Goal: Task Accomplishment & Management: Use online tool/utility

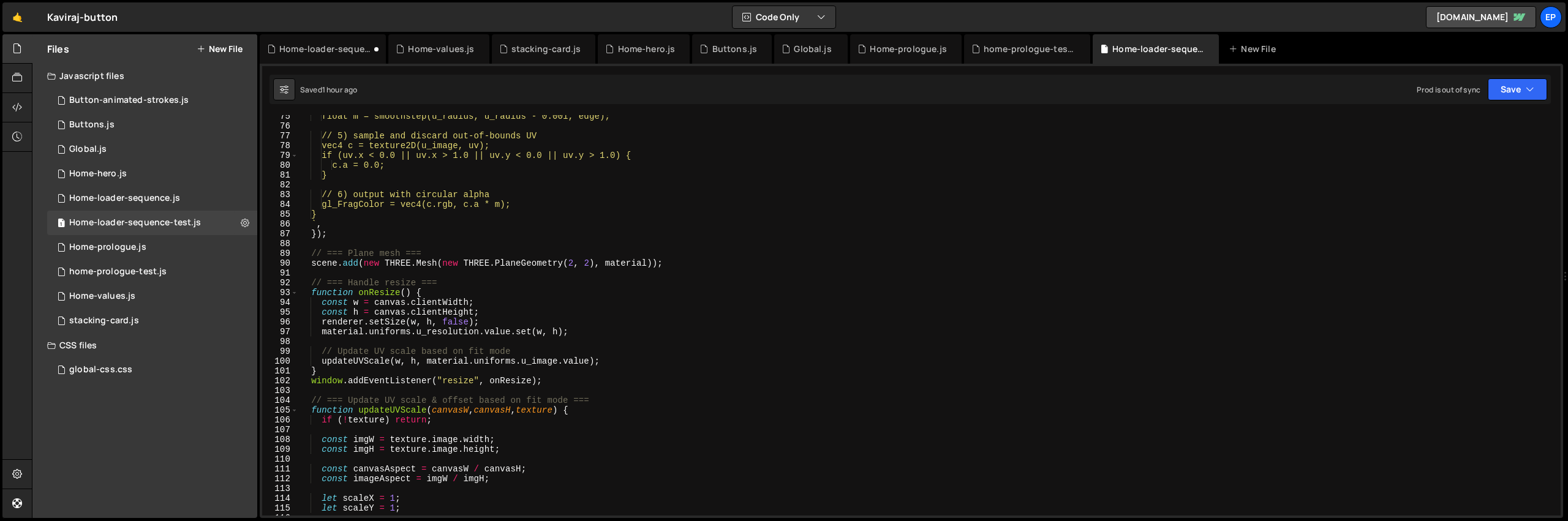
scroll to position [743, 0]
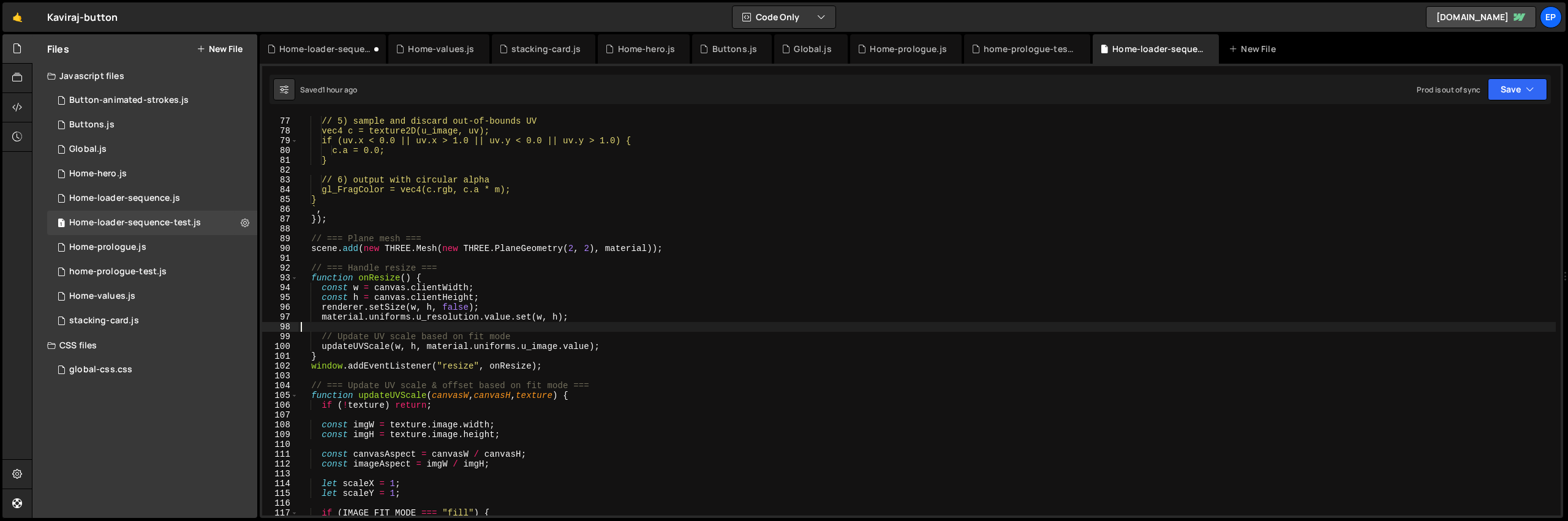
click at [506, 328] on div "// 5) sample and discard out-of-bounds UV vec4 c = texture2D(u_image, uv); if (…" at bounding box center [927, 317] width 1258 height 420
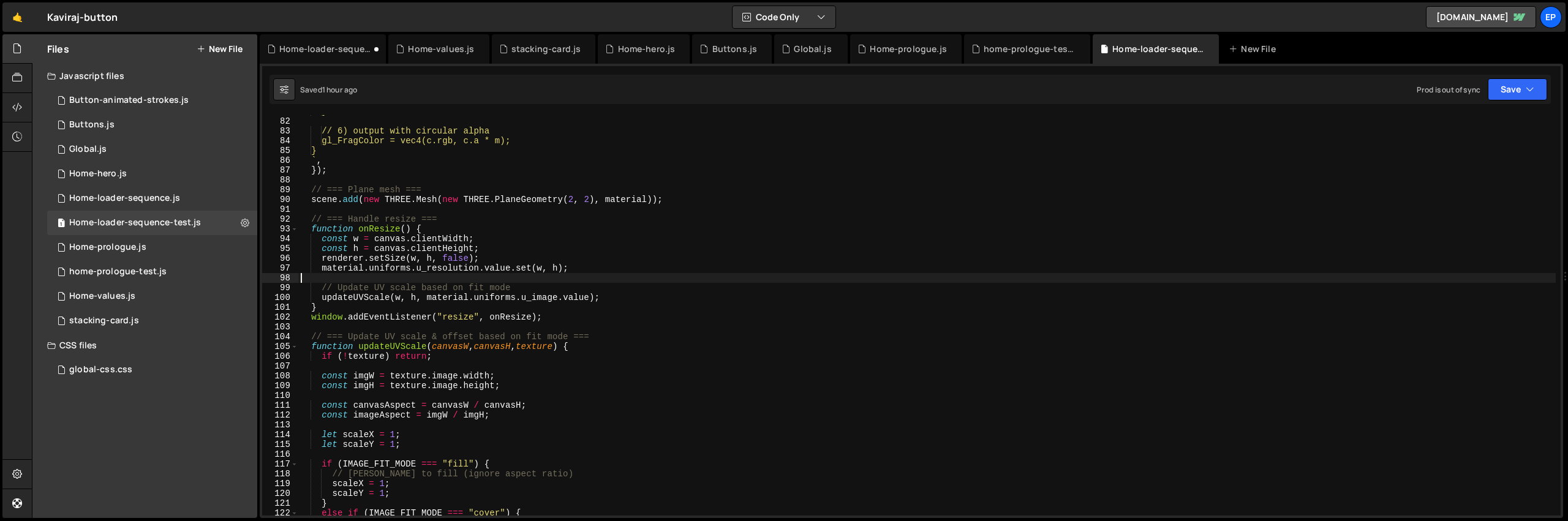
scroll to position [773, 0]
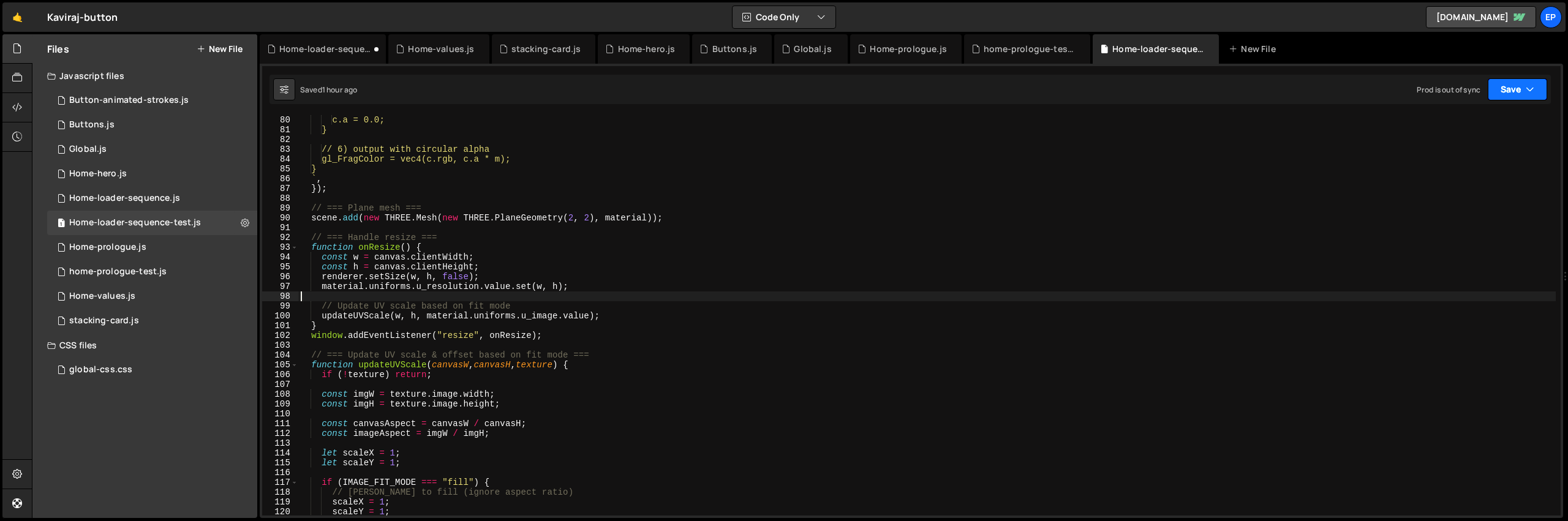
click at [1515, 91] on button "Save" at bounding box center [1517, 89] width 59 height 22
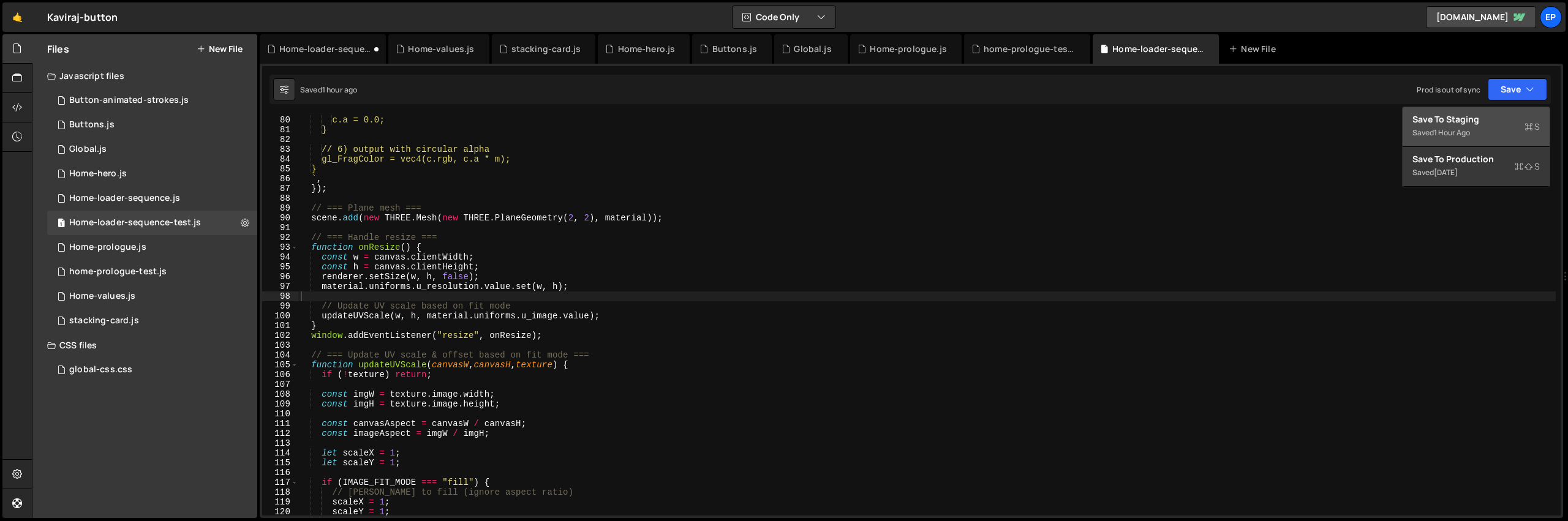
click at [1448, 124] on div "Save to Staging S" at bounding box center [1476, 119] width 127 height 12
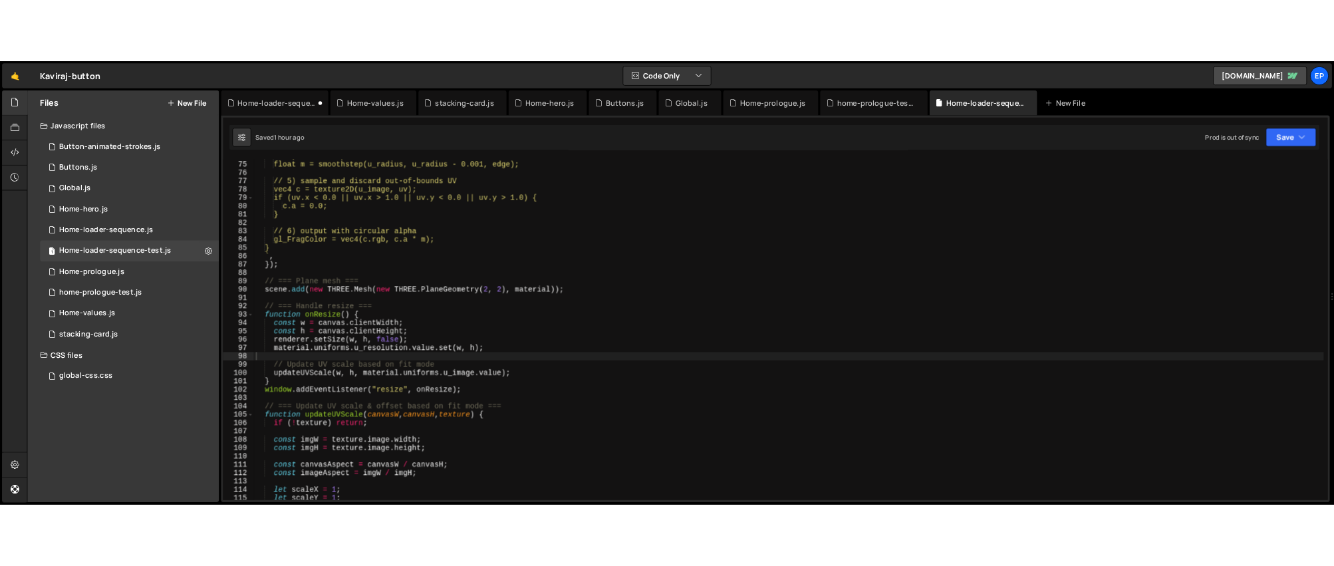
scroll to position [884, 0]
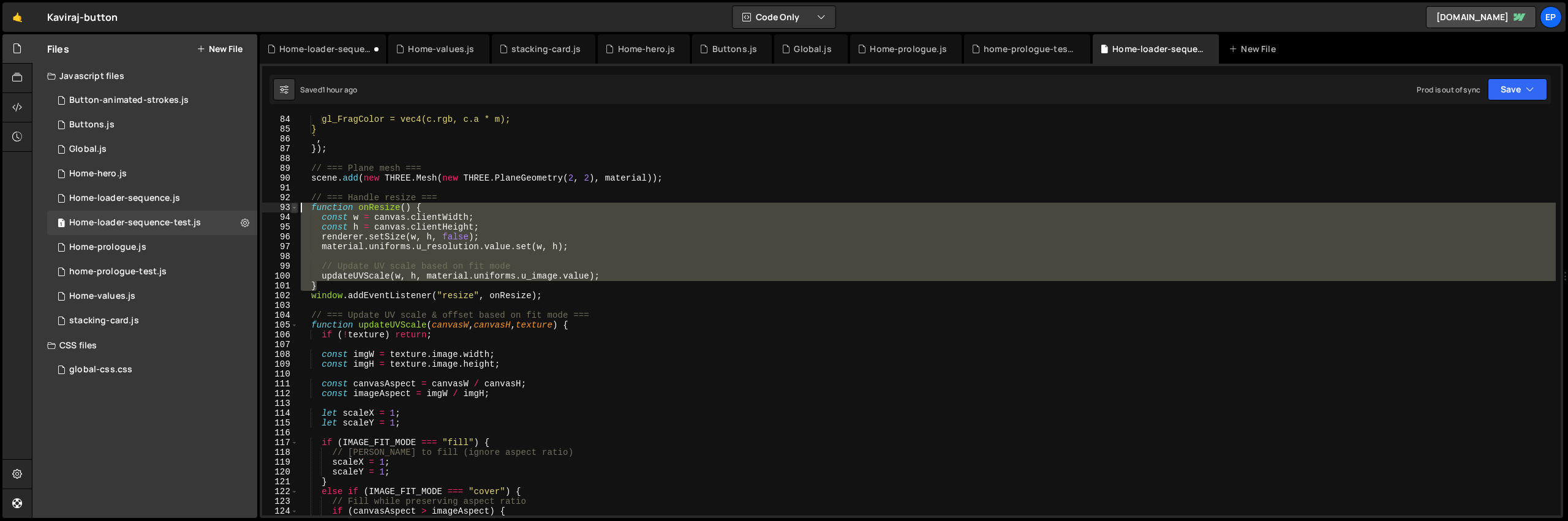
drag, startPoint x: 326, startPoint y: 286, endPoint x: 291, endPoint y: 204, distance: 89.2
click at [291, 204] on div "} 84 85 86 87 88 89 90 91 92 93 94 95 96 97 98 99 100 101 102 103 104 105 106 1…" at bounding box center [912, 315] width 1299 height 400
paste textarea "}"
type textarea "}"
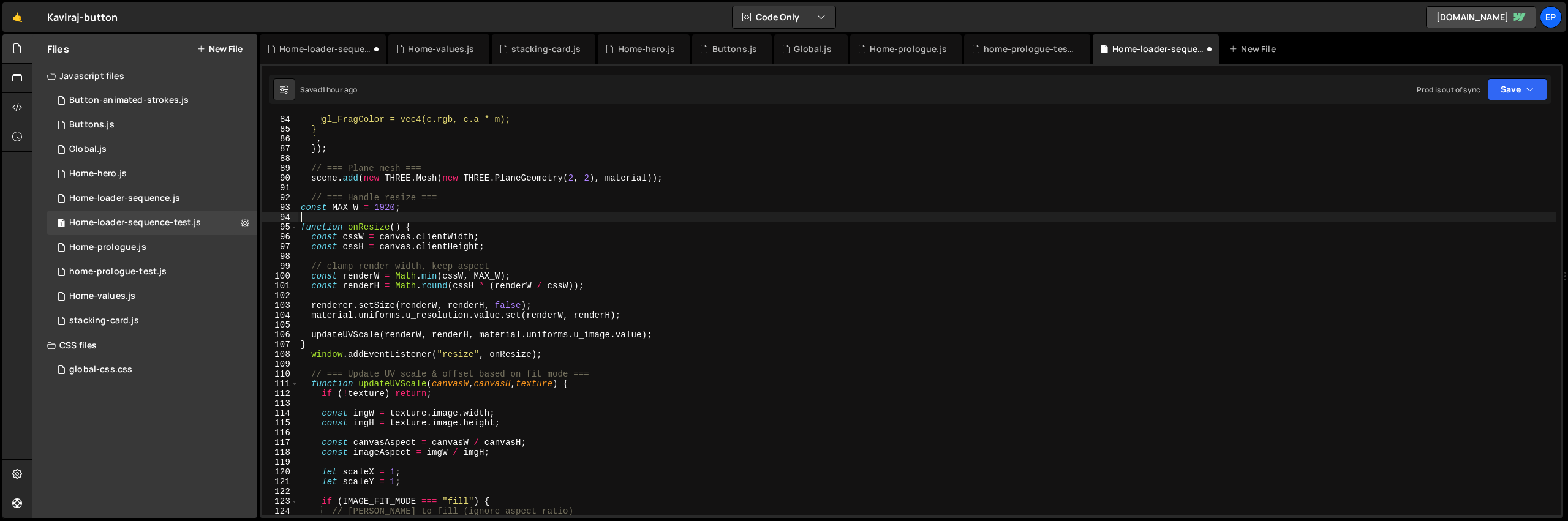
click at [673, 216] on div "gl_FragColor = vec4(c.rgb, c.a * m); } ` , }) ; // === Plane mesh === scene . a…" at bounding box center [927, 324] width 1258 height 420
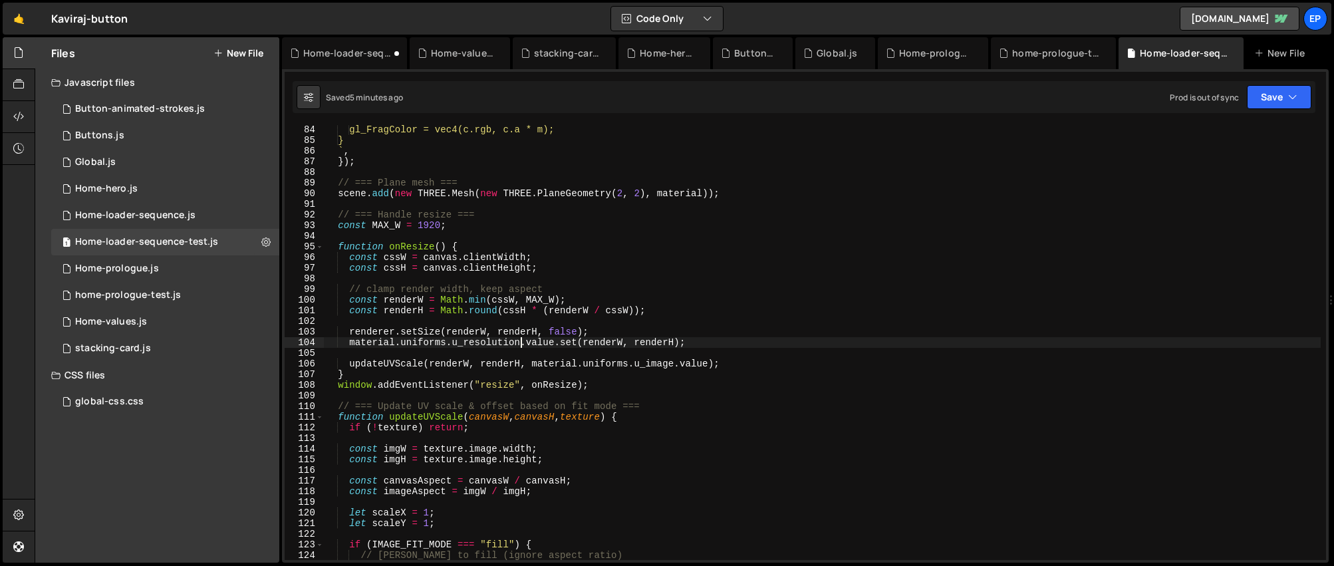
click at [522, 338] on div "gl_FragColor = vec4(c.rgb, c.a * m); } ` , }) ; // === Plane mesh === scene . a…" at bounding box center [822, 352] width 997 height 456
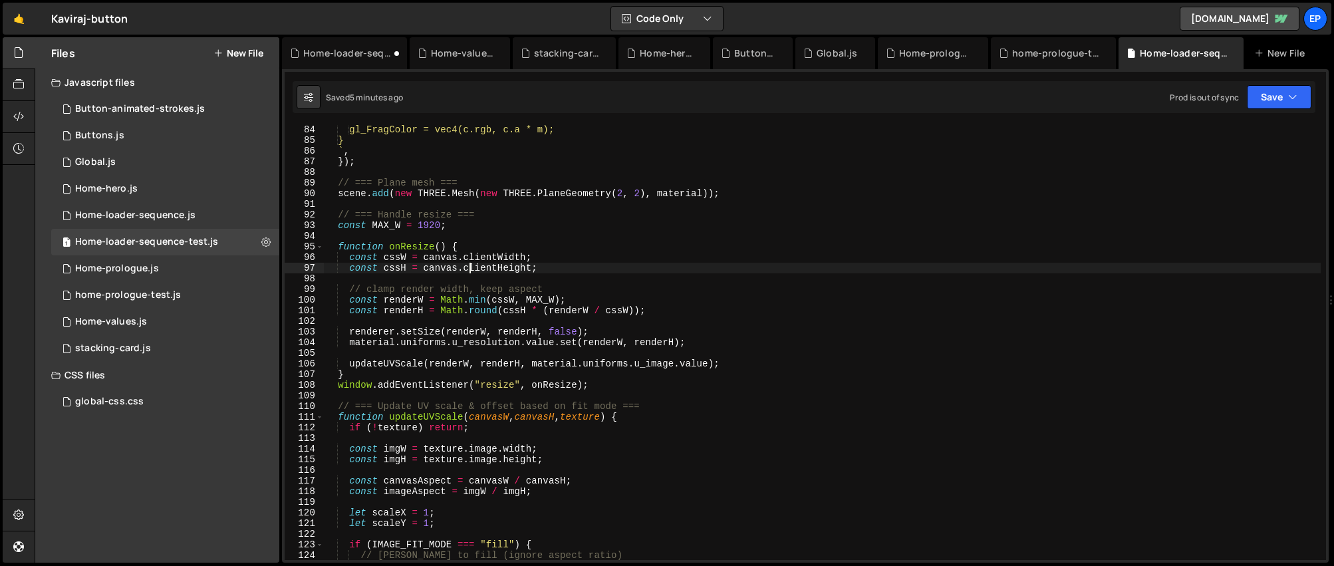
click at [470, 272] on div "gl_FragColor = vec4(c.rgb, c.a * m); } ` , }) ; // === Plane mesh === scene . a…" at bounding box center [822, 352] width 997 height 456
click at [455, 257] on div "gl_FragColor = vec4(c.rgb, c.a * m); } ` , }) ; // === Plane mesh === scene . a…" at bounding box center [822, 352] width 997 height 456
click at [526, 255] on div "gl_FragColor = vec4(c.rgb, c.a * m); } ` , }) ; // === Plane mesh === scene . a…" at bounding box center [822, 352] width 997 height 456
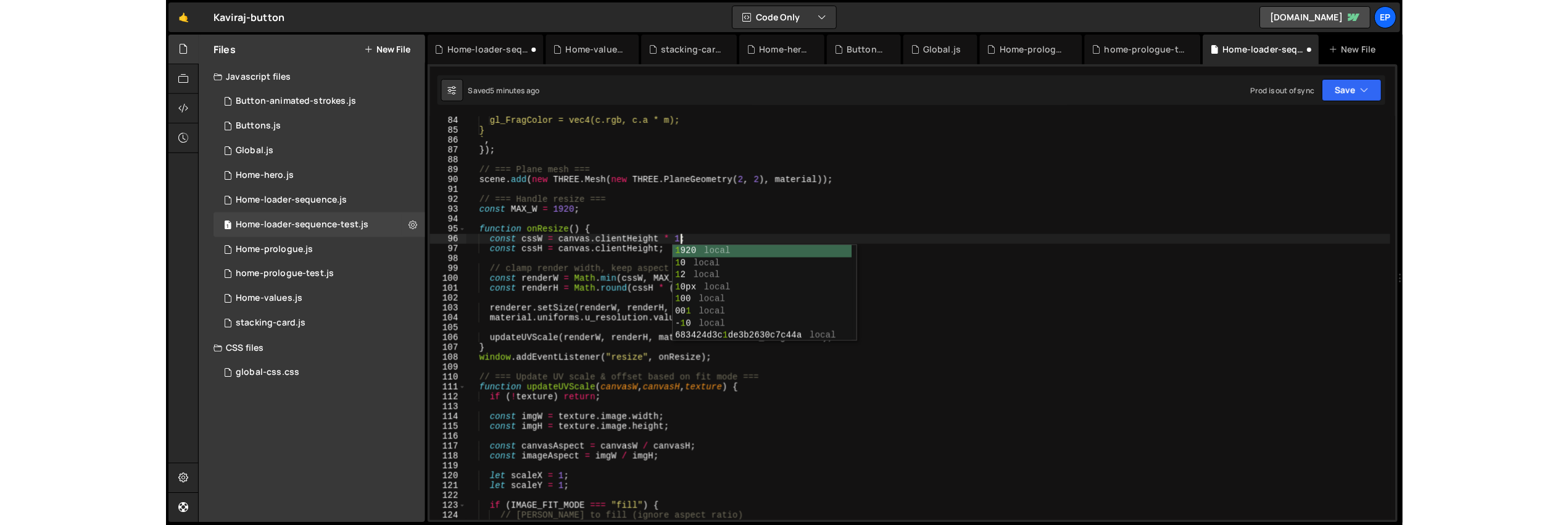
scroll to position [0, 15]
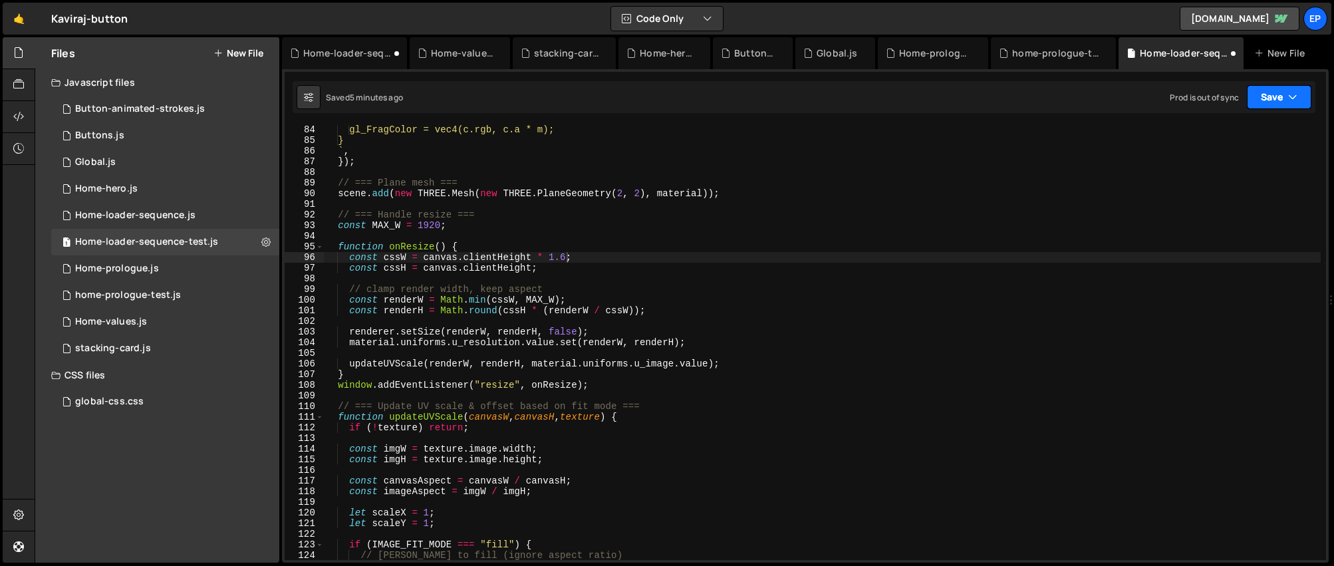
click at [1280, 92] on button "Save" at bounding box center [1279, 97] width 64 height 24
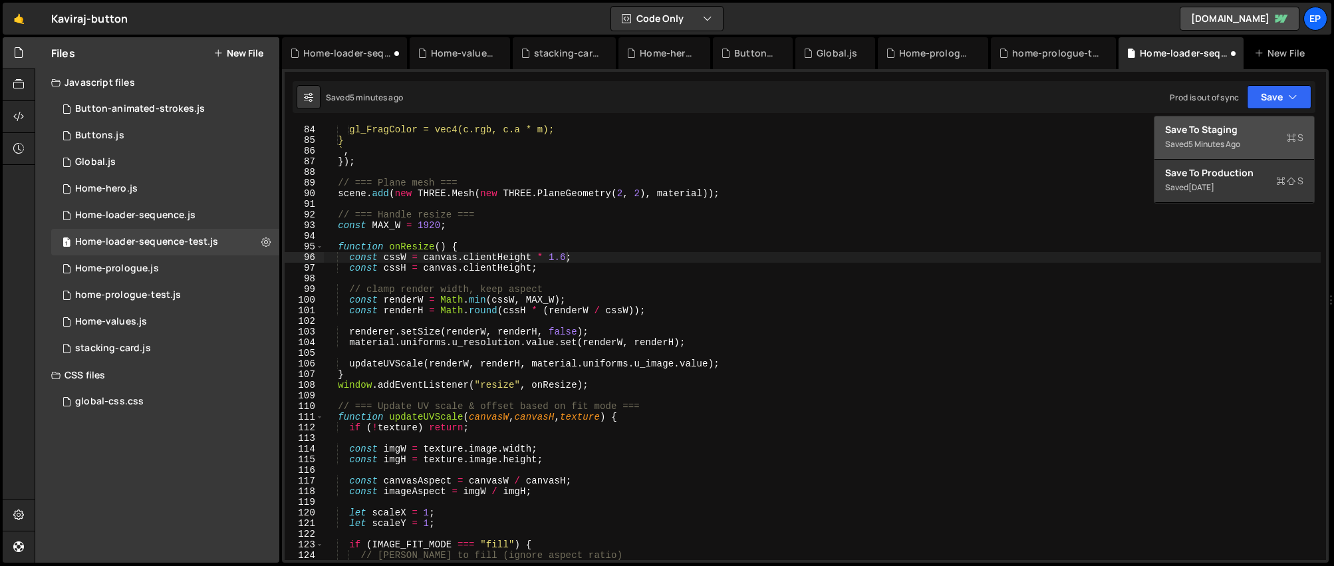
click at [1243, 134] on div "Save to Staging S" at bounding box center [1234, 129] width 138 height 13
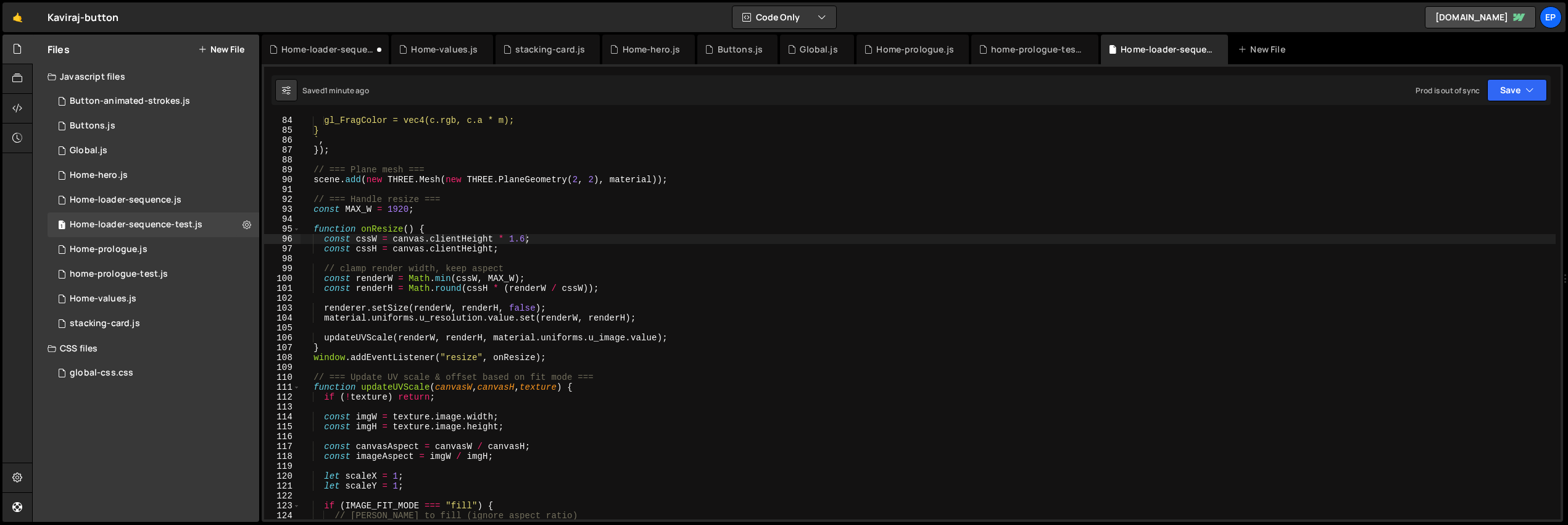
click at [620, 247] on div "gl_FragColor = vec4(c.rgb, c.a * m); } ` , }) ; // === Plane mesh === scene . a…" at bounding box center [928, 326] width 1255 height 423
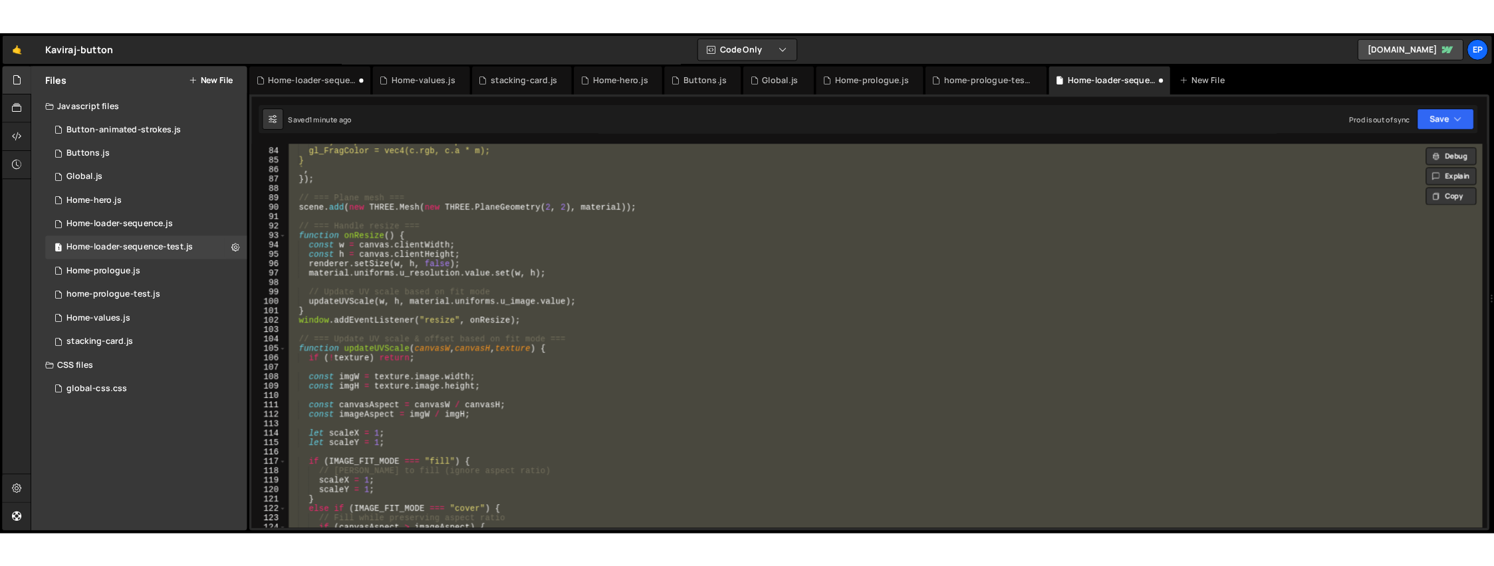
scroll to position [787, 0]
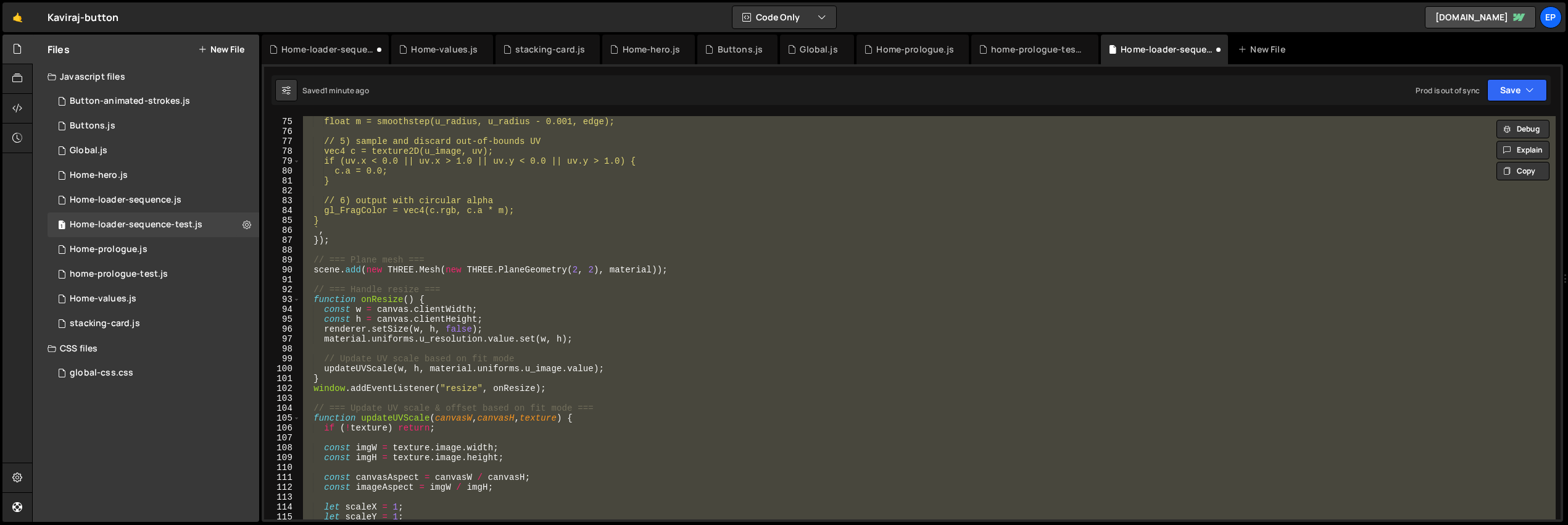
click at [620, 342] on div "// 4) smoothstep mask float m = smoothstep(u_radius, u_radius - 0.001, edge); /…" at bounding box center [928, 318] width 1255 height 403
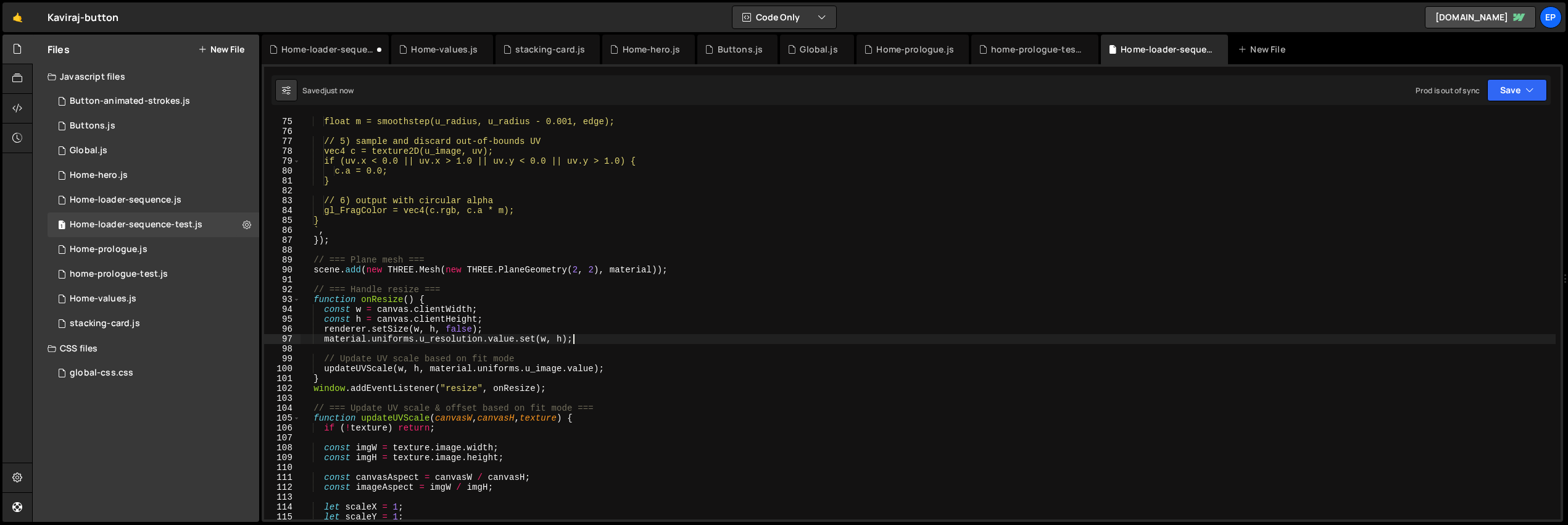
click at [624, 325] on div "// 4) smoothstep mask float m = smoothstep(u_radius, u_radius - 0.001, edge); /…" at bounding box center [928, 318] width 1255 height 423
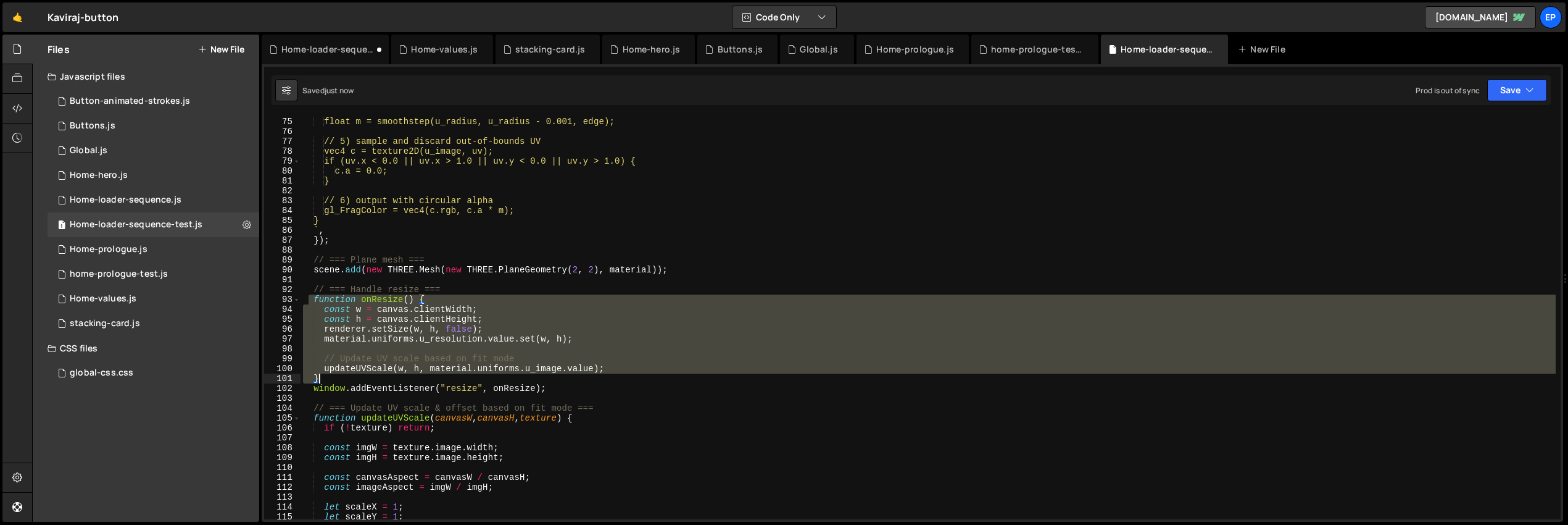
drag, startPoint x: 309, startPoint y: 302, endPoint x: 381, endPoint y: 378, distance: 104.7
click at [381, 378] on div "// 4) smoothstep mask float m = smoothstep(u_radius, u_radius - 0.001, edge); /…" at bounding box center [928, 318] width 1255 height 423
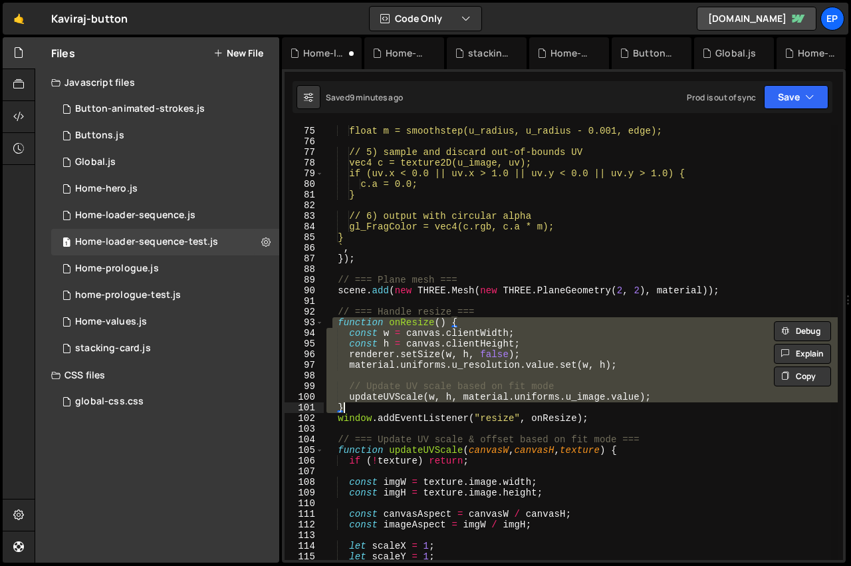
click at [539, 367] on div "// 4) smoothstep mask float m = smoothstep(u_radius, u_radius - 0.001, edge); /…" at bounding box center [581, 342] width 514 height 435
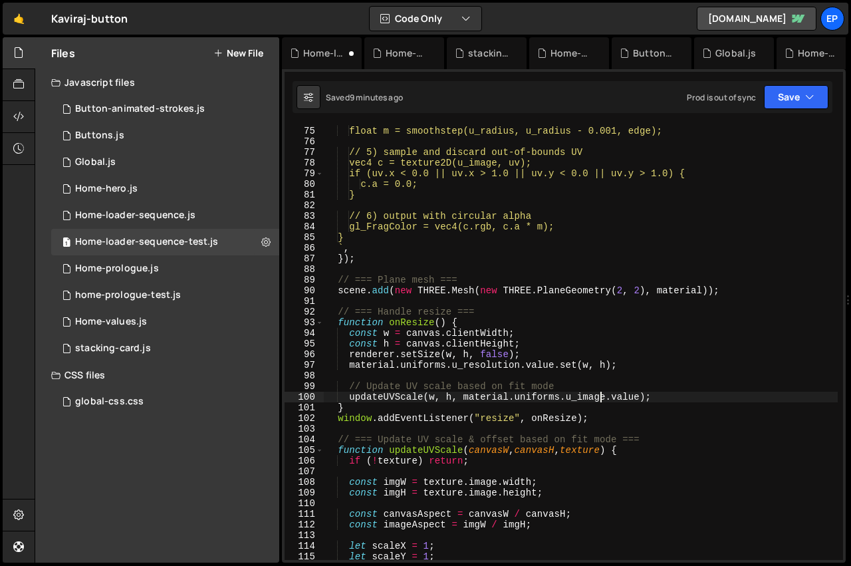
click at [602, 398] on div "// 4) smoothstep mask float m = smoothstep(u_radius, u_radius - 0.001, edge); /…" at bounding box center [581, 343] width 514 height 456
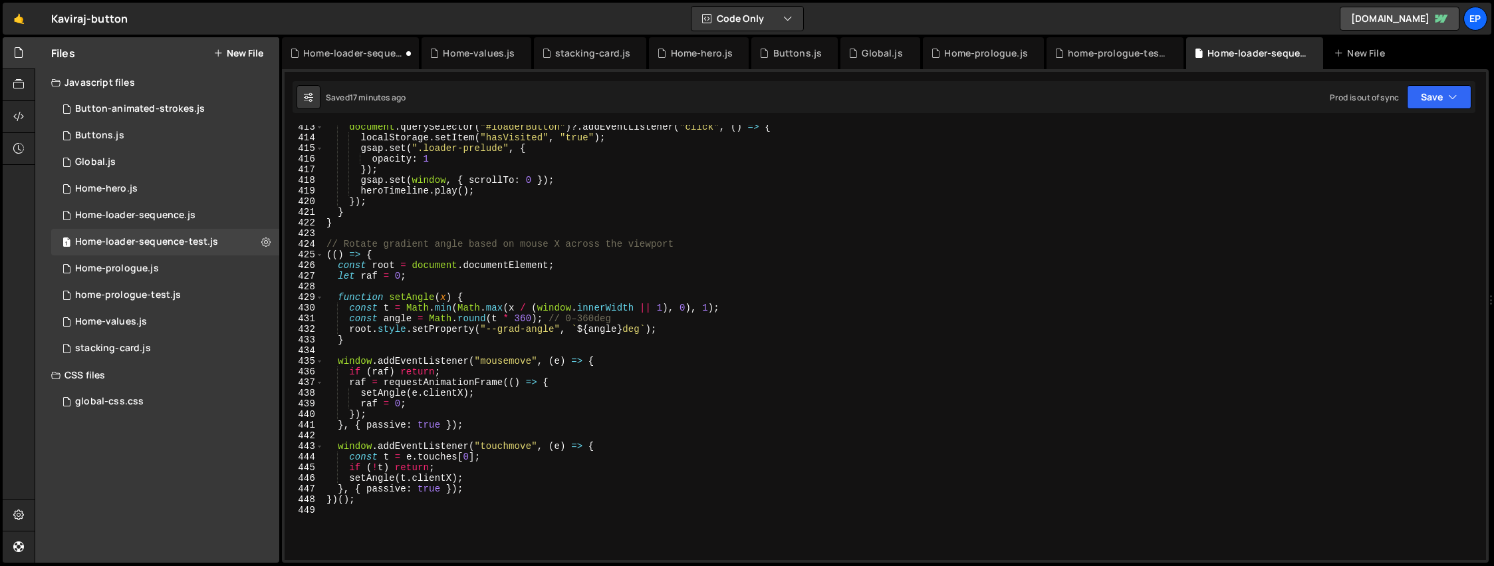
scroll to position [4403, 0]
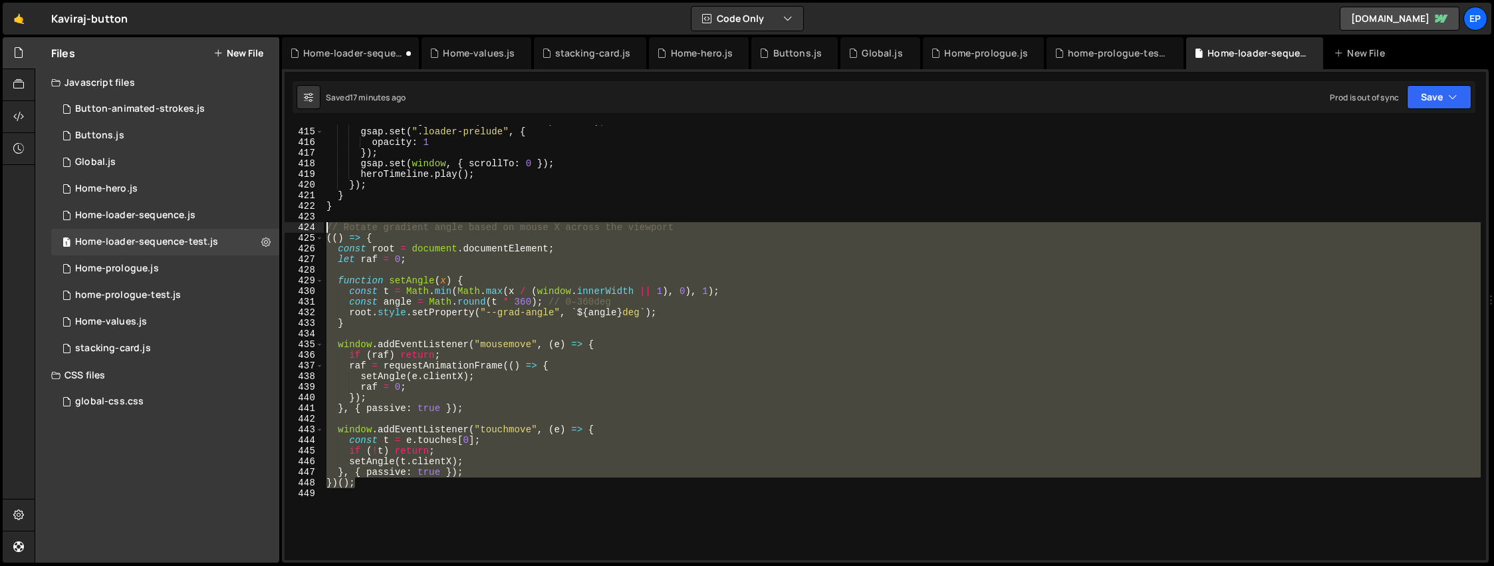
drag, startPoint x: 387, startPoint y: 488, endPoint x: 299, endPoint y: 225, distance: 277.5
click at [299, 225] on div "updateUVScale(w, h, material.uniforms.u_image.value); 414 415 416 417 418 419 4…" at bounding box center [885, 342] width 1201 height 435
click at [379, 479] on div "localStorage . setItem ( "hasVisited" , "true" ) ; gsap . set ( ".loader-prelud…" at bounding box center [902, 342] width 1157 height 435
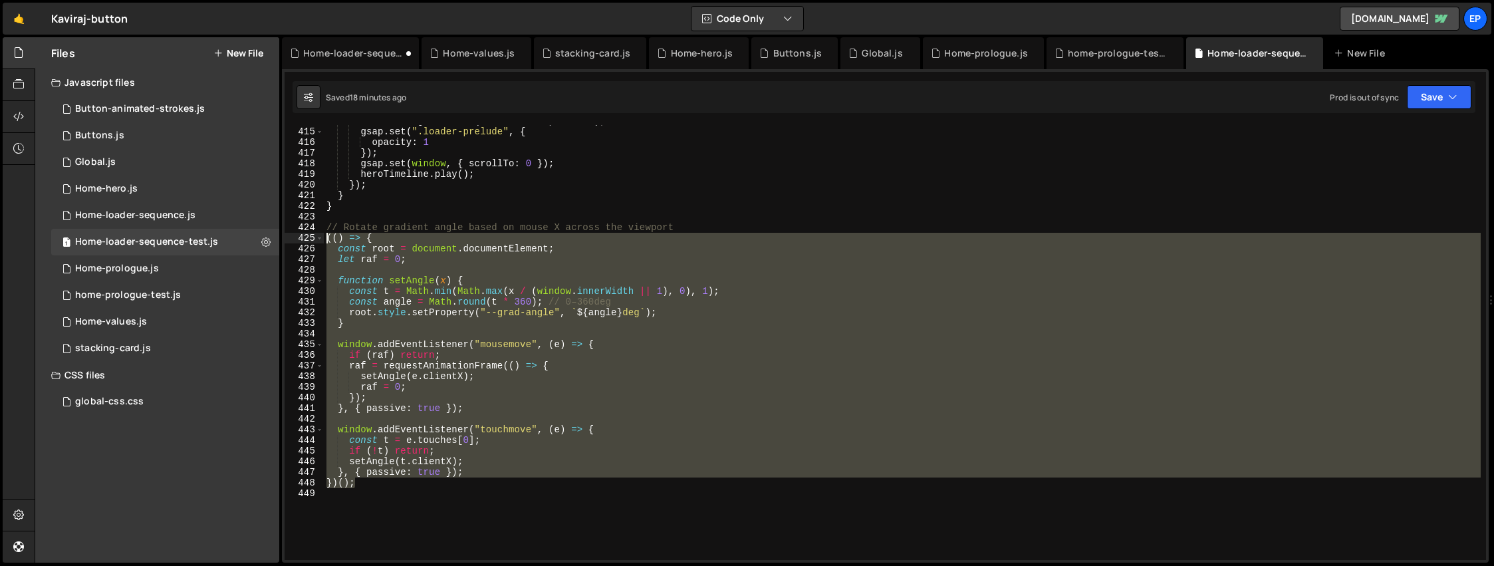
drag, startPoint x: 376, startPoint y: 483, endPoint x: 295, endPoint y: 230, distance: 266.2
click at [295, 231] on div "})(); 414 415 416 417 418 419 420 421 422 423 424 425 426 427 428 429 430 431 4…" at bounding box center [885, 342] width 1201 height 435
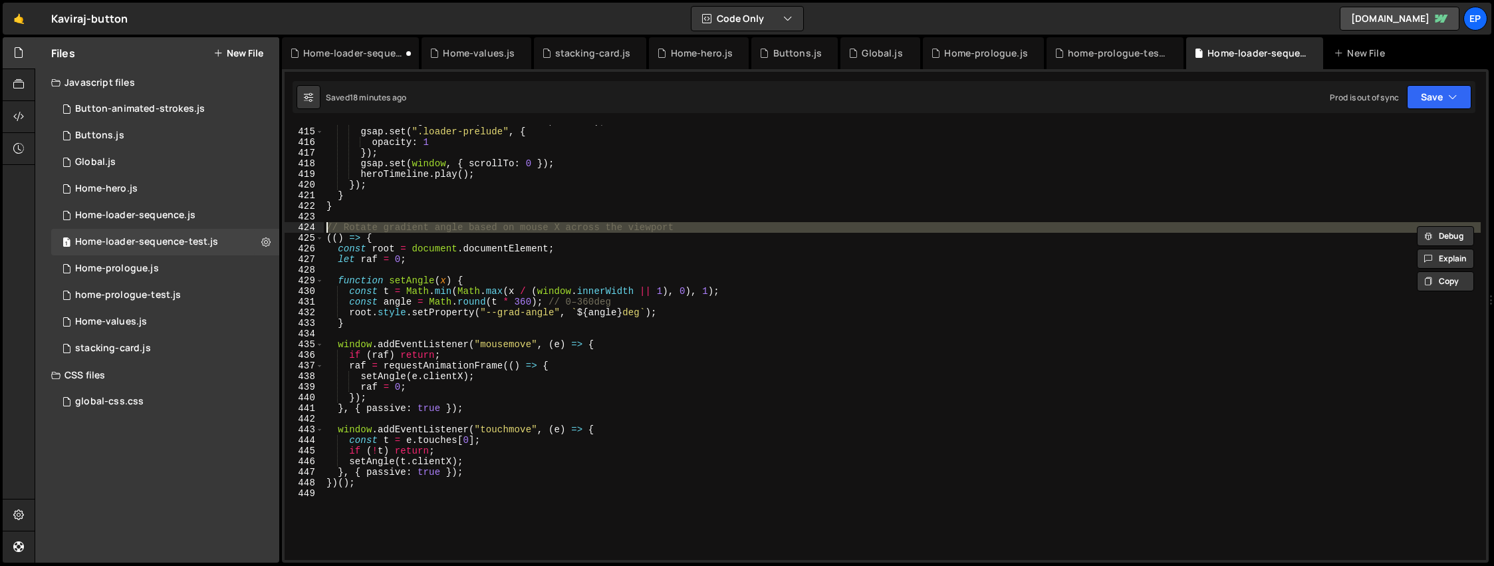
click at [295, 230] on div "424" at bounding box center [304, 227] width 39 height 11
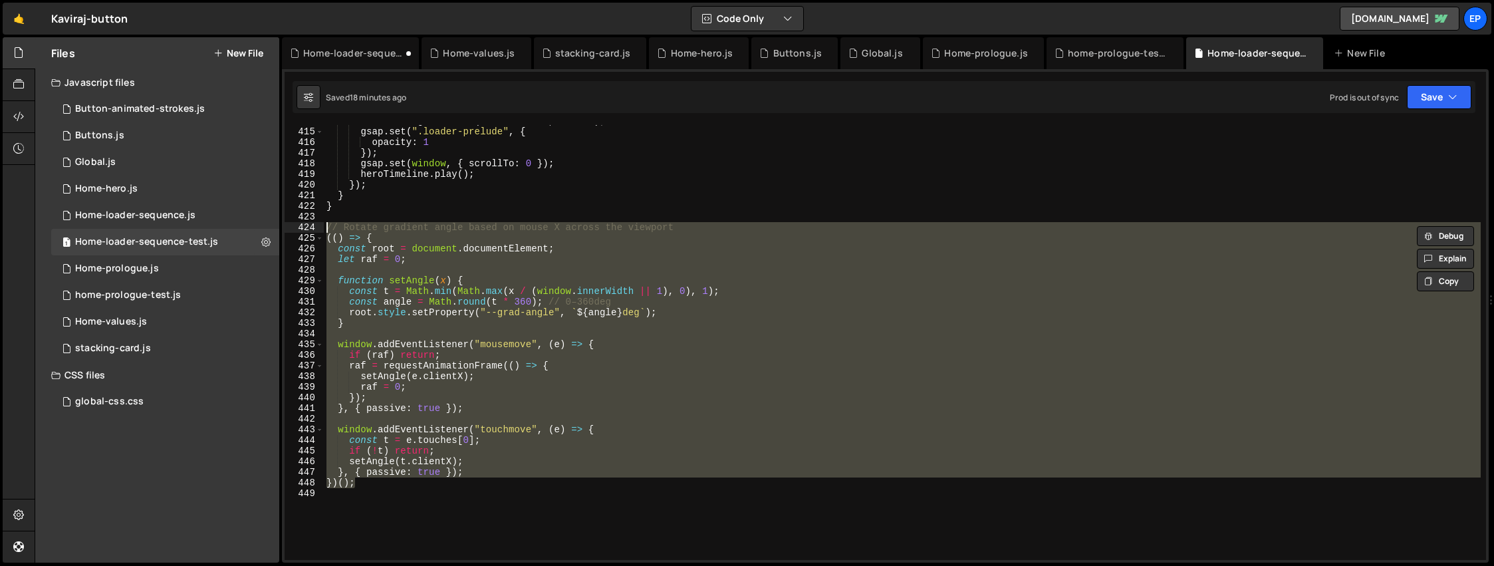
drag, startPoint x: 371, startPoint y: 484, endPoint x: 316, endPoint y: 229, distance: 261.2
click at [316, 229] on div "// Rotate gradient angle based on mouse X across the viewport (() => { 414 415 …" at bounding box center [885, 342] width 1201 height 435
paste textarea "})();"
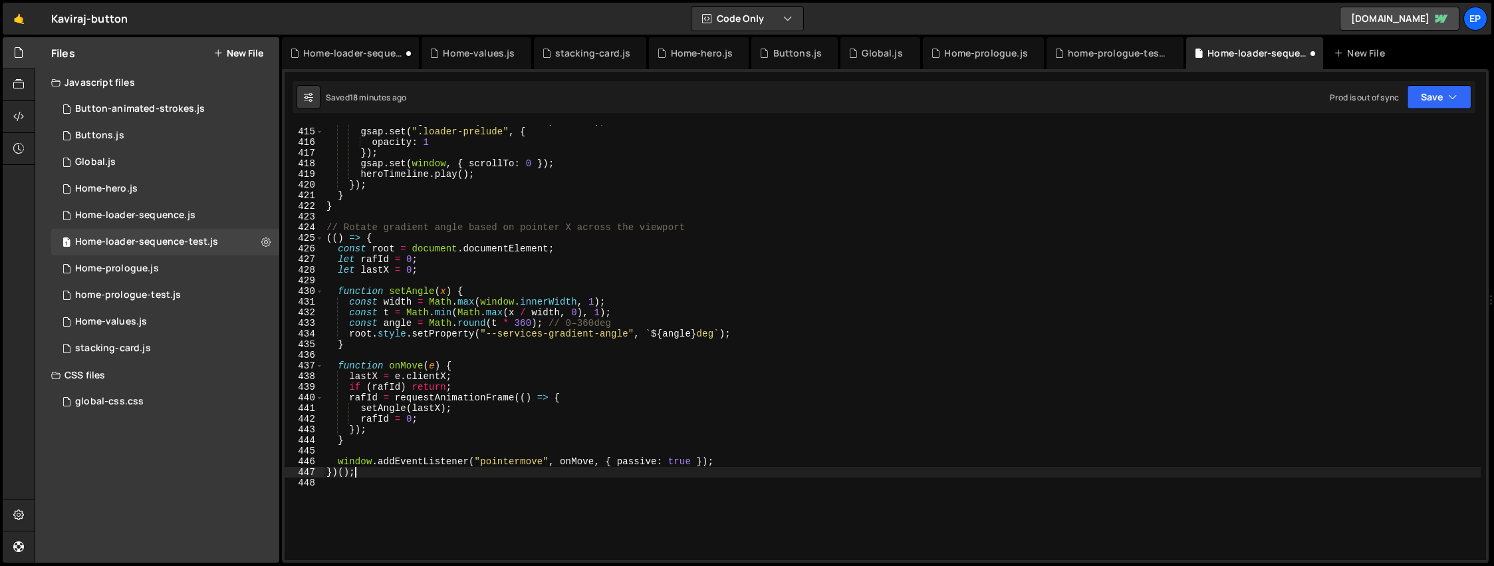
click at [567, 372] on div "localStorage . setItem ( "hasVisited" , "true" ) ; gsap . set ( ".loader-prelud…" at bounding box center [902, 344] width 1157 height 456
click at [420, 438] on div "localStorage . setItem ( "hasVisited" , "true" ) ; gsap . set ( ".loader-prelud…" at bounding box center [902, 344] width 1157 height 456
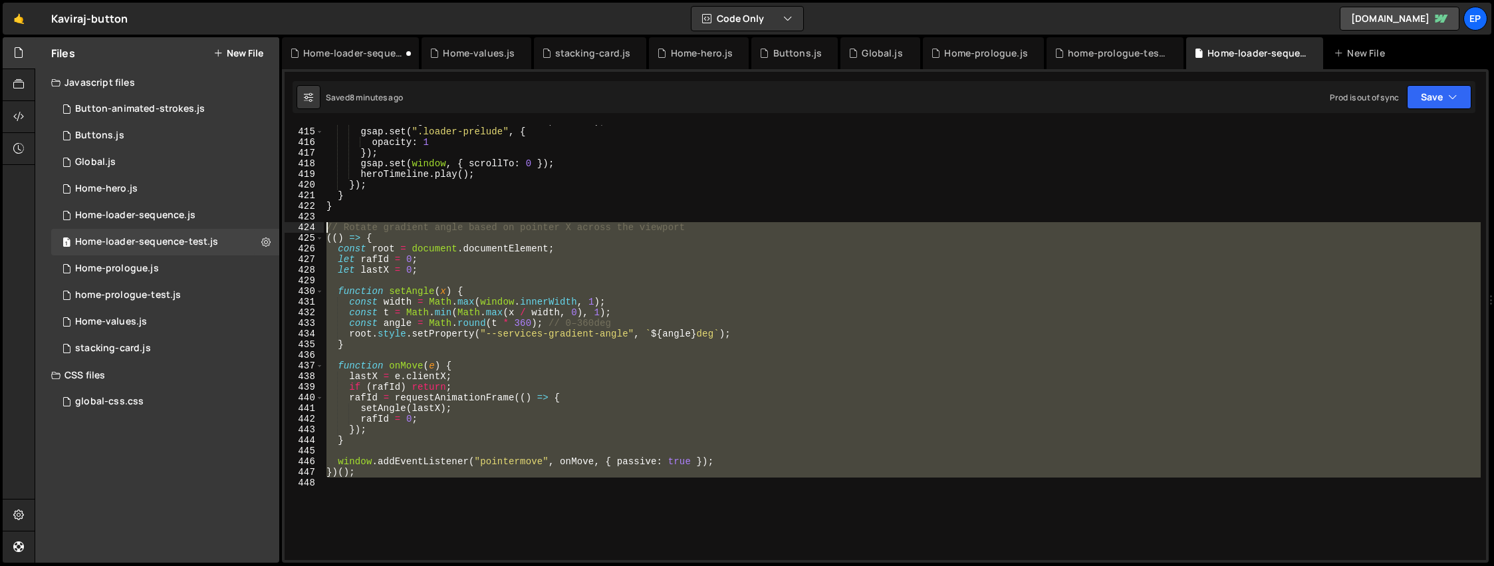
drag, startPoint x: 384, startPoint y: 479, endPoint x: 282, endPoint y: 223, distance: 275.1
click at [282, 223] on div "} 414 415 416 417 418 419 420 421 422 423 424 425 426 427 428 429 430 431 432 4…" at bounding box center [885, 315] width 1207 height 493
click at [456, 440] on div "localStorage . setItem ( "hasVisited" , "true" ) ; gsap . set ( ".loader-prelud…" at bounding box center [902, 342] width 1157 height 435
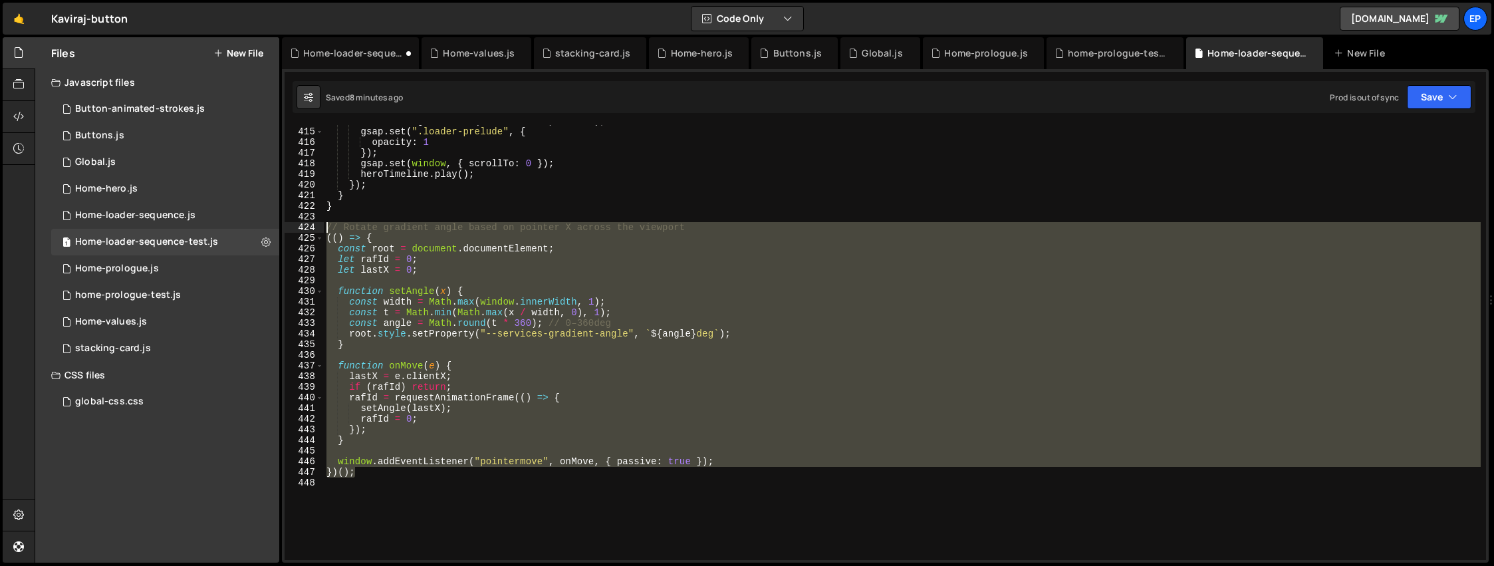
drag, startPoint x: 373, startPoint y: 477, endPoint x: 304, endPoint y: 223, distance: 262.6
click at [304, 223] on div "} 414 415 416 417 418 419 420 421 422 423 424 425 426 427 428 429 430 431 432 4…" at bounding box center [885, 342] width 1201 height 435
type textarea "// Rotate gradient angle based on pointer X across the viewport (() => {"
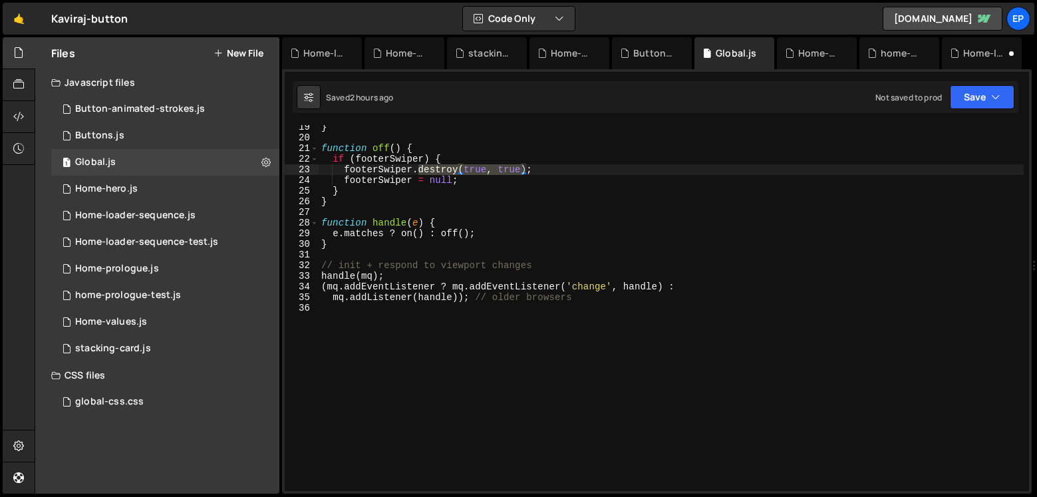
scroll to position [195, 0]
